Goal: Find specific page/section: Find specific page/section

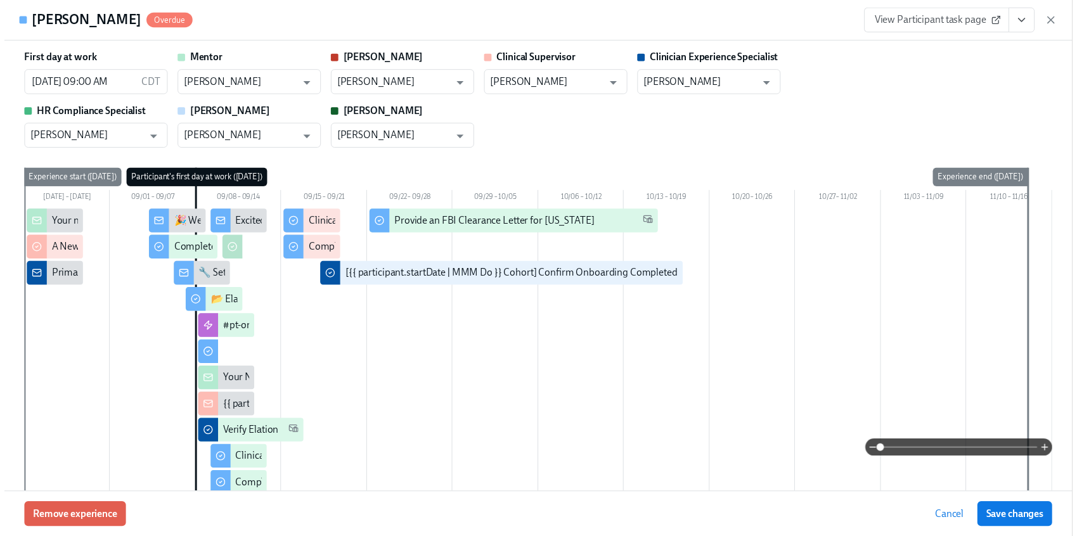
scroll to position [2183, 0]
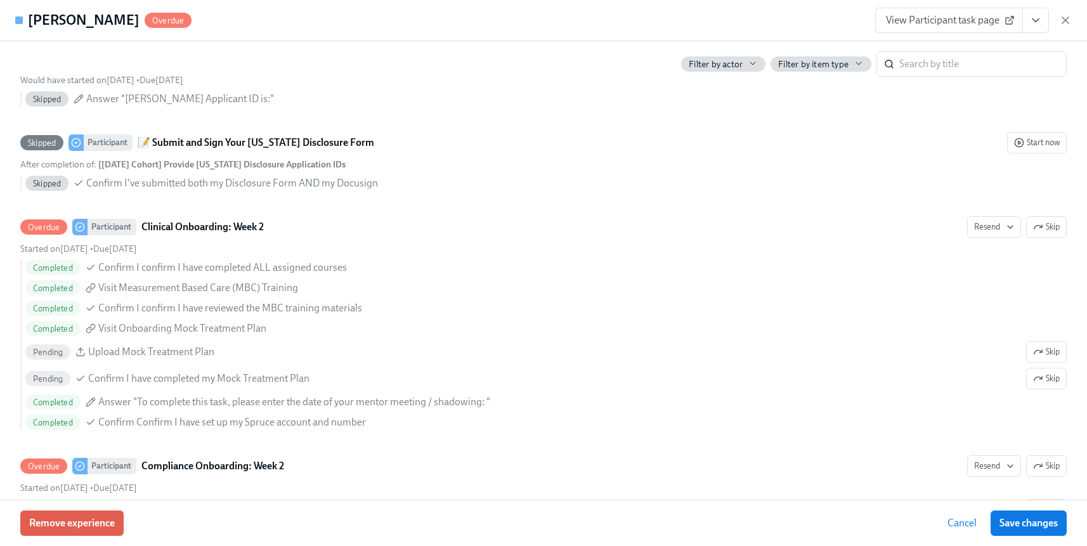
scroll to position [0, 10593]
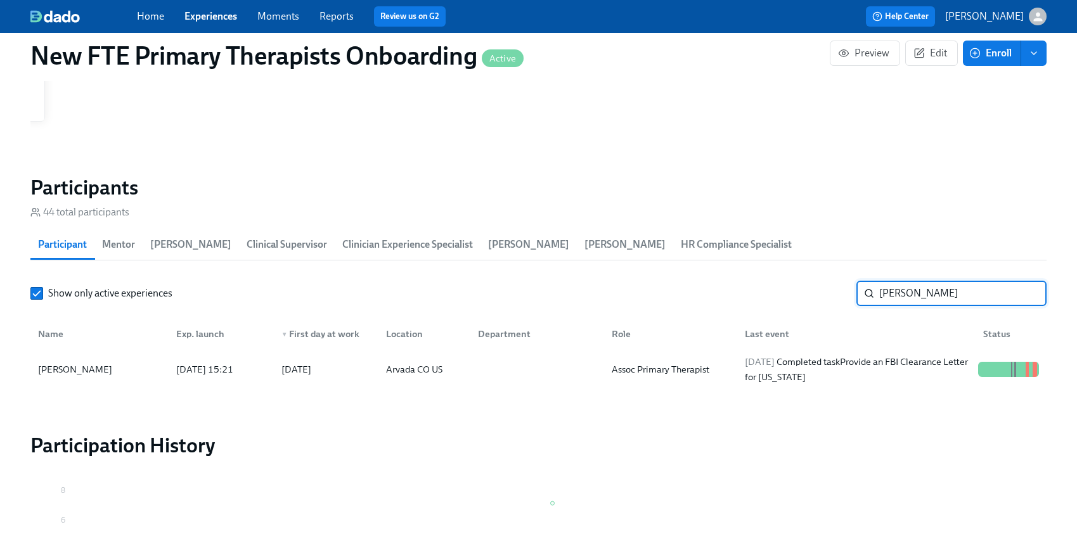
click at [947, 292] on input "shawnna" at bounding box center [962, 293] width 167 height 25
type input "s"
type input "michele"
click at [112, 358] on div "Michele Mubarak" at bounding box center [99, 369] width 133 height 25
